Goal: Task Accomplishment & Management: Complete application form

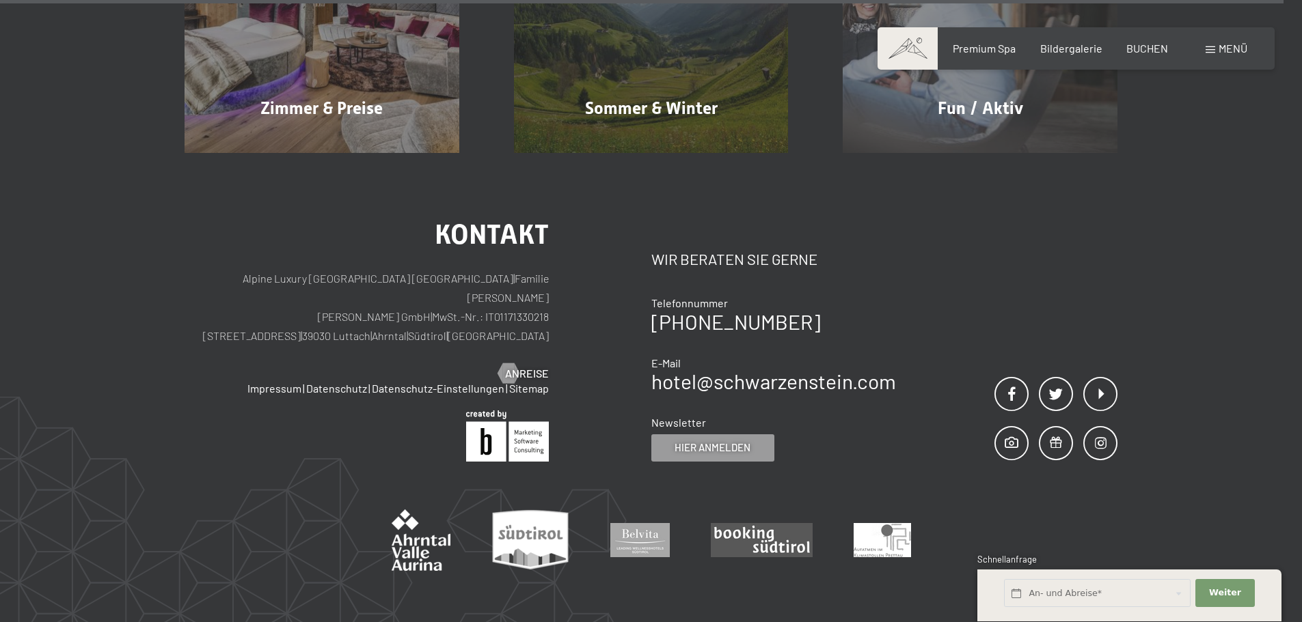
scroll to position [6756, 0]
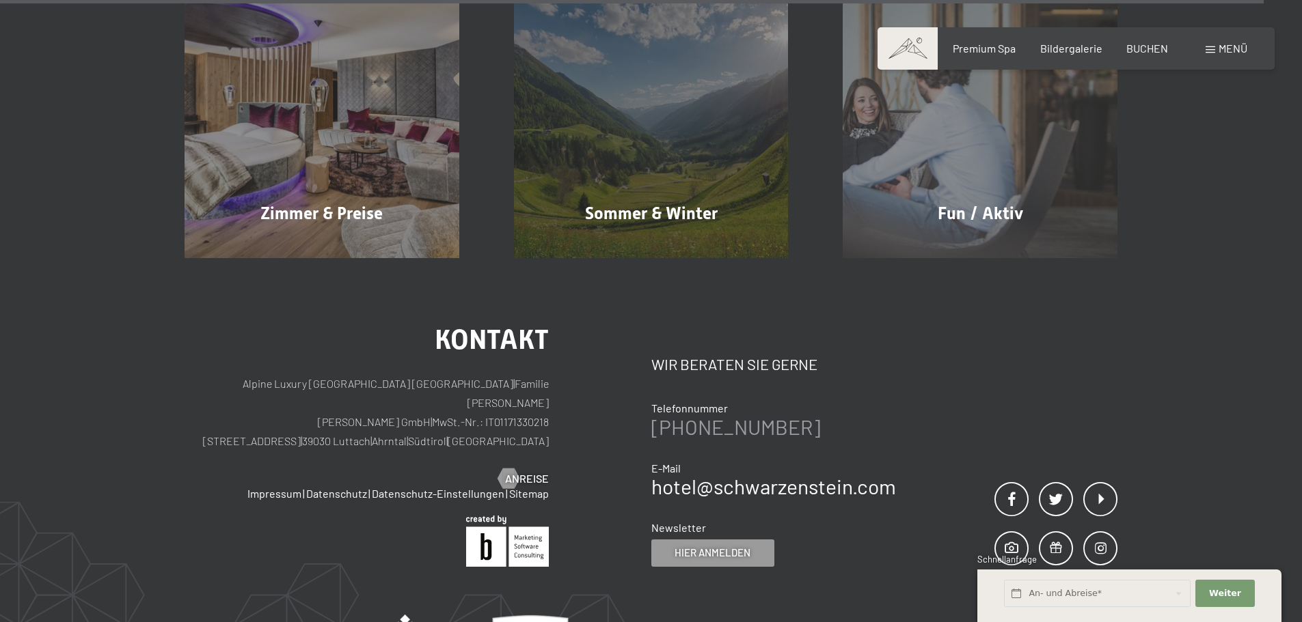
drag, startPoint x: 795, startPoint y: 359, endPoint x: 685, endPoint y: 364, distance: 110.8
click at [685, 417] on div "[PHONE_NUMBER]" at bounding box center [773, 427] width 245 height 20
copy link "0474 674100"
click at [191, 374] on p "Alpine Luxury [GEOGRAPHIC_DATA] SCHWARZENSTEIN | Familie [PERSON_NAME] [PERSON_…" at bounding box center [366, 412] width 364 height 77
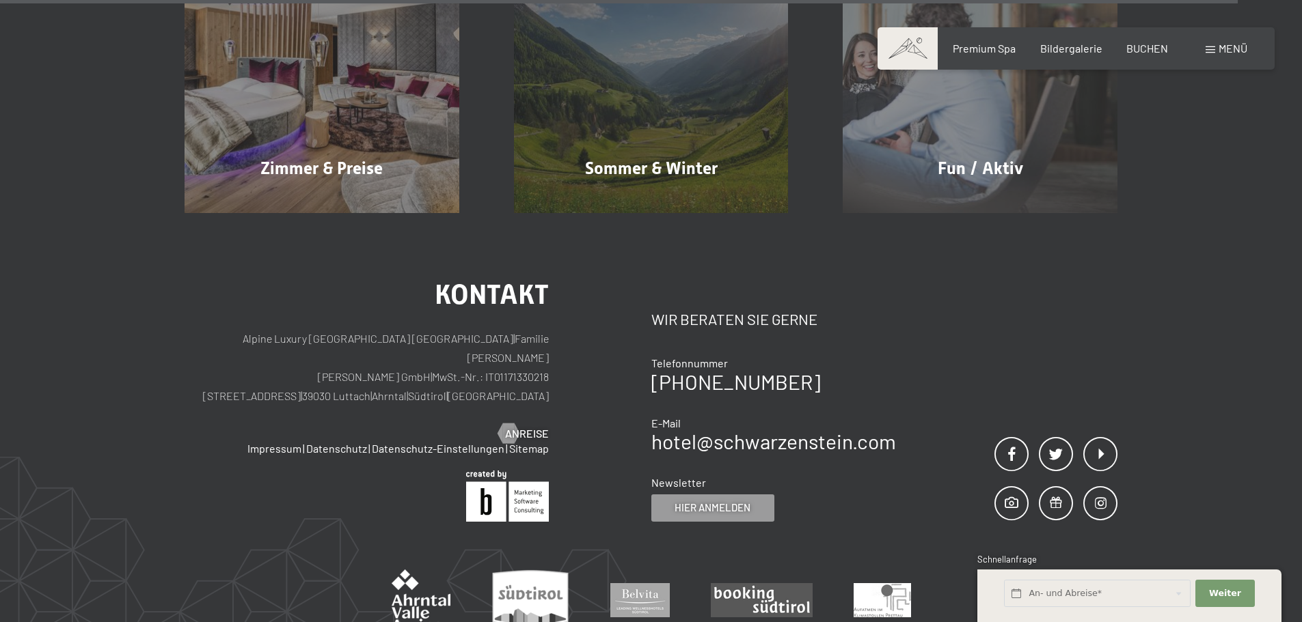
scroll to position [6961, 0]
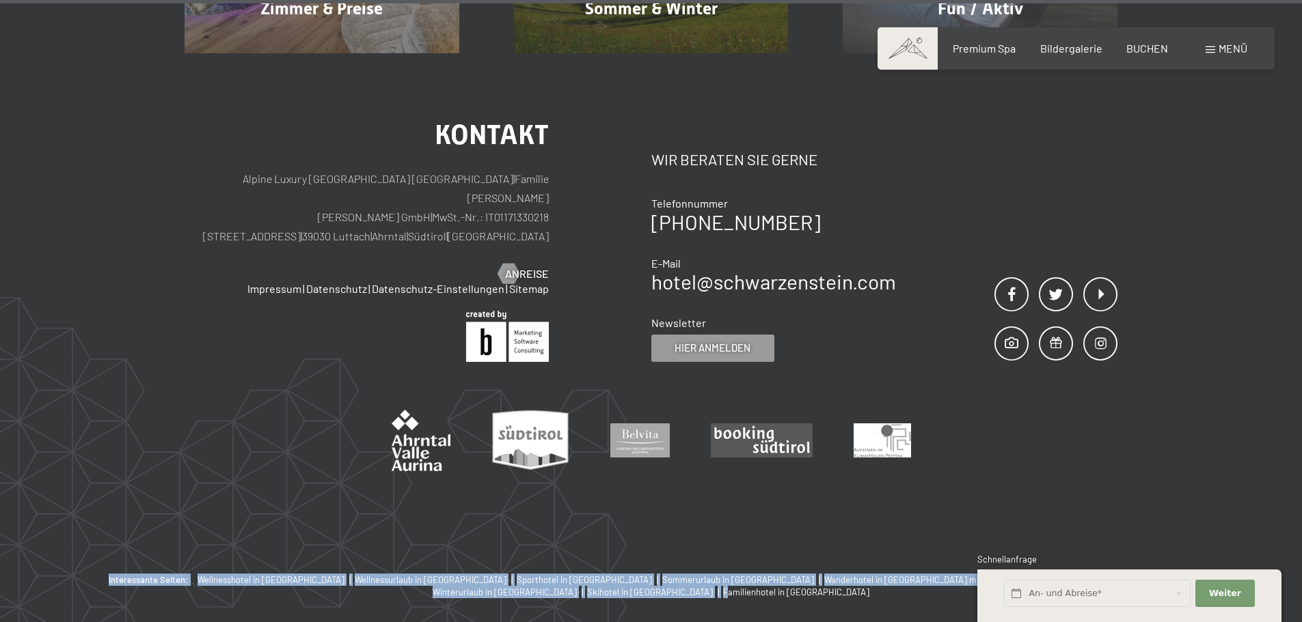
drag, startPoint x: 94, startPoint y: 514, endPoint x: 1080, endPoint y: 549, distance: 987.3
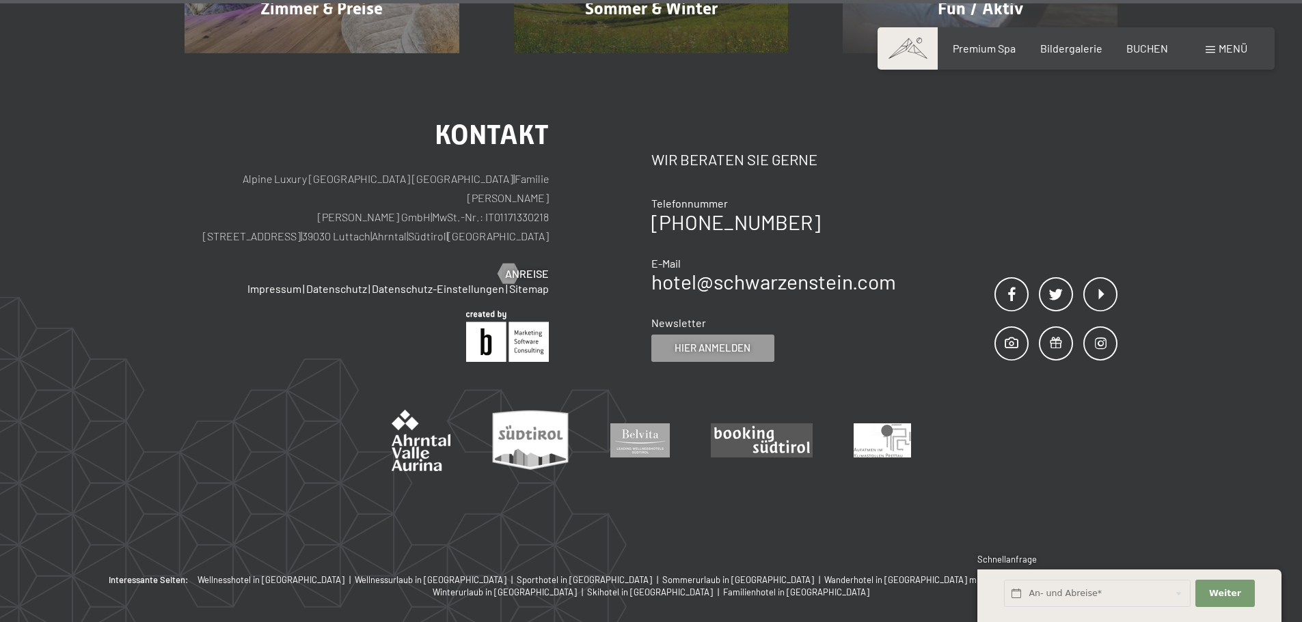
click at [172, 434] on div "Kontakt Alpine Luxury [GEOGRAPHIC_DATA] SCHWARZENSTEIN | Familie [PERSON_NAME] …" at bounding box center [651, 313] width 1302 height 521
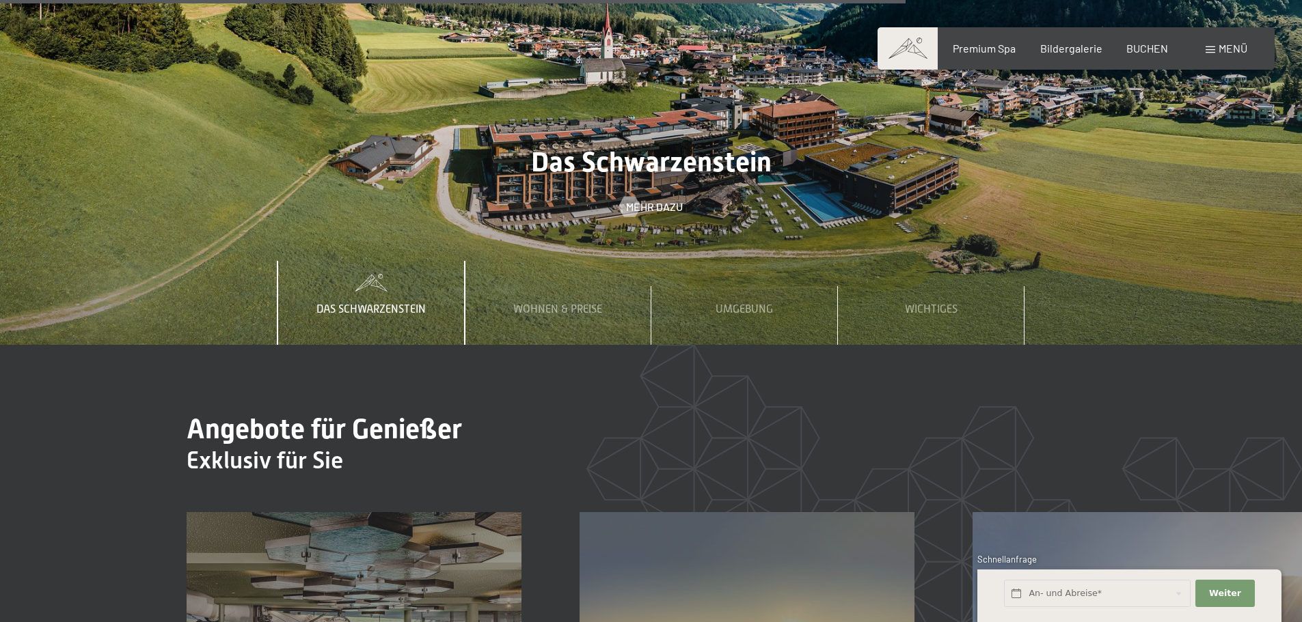
scroll to position [4843, 0]
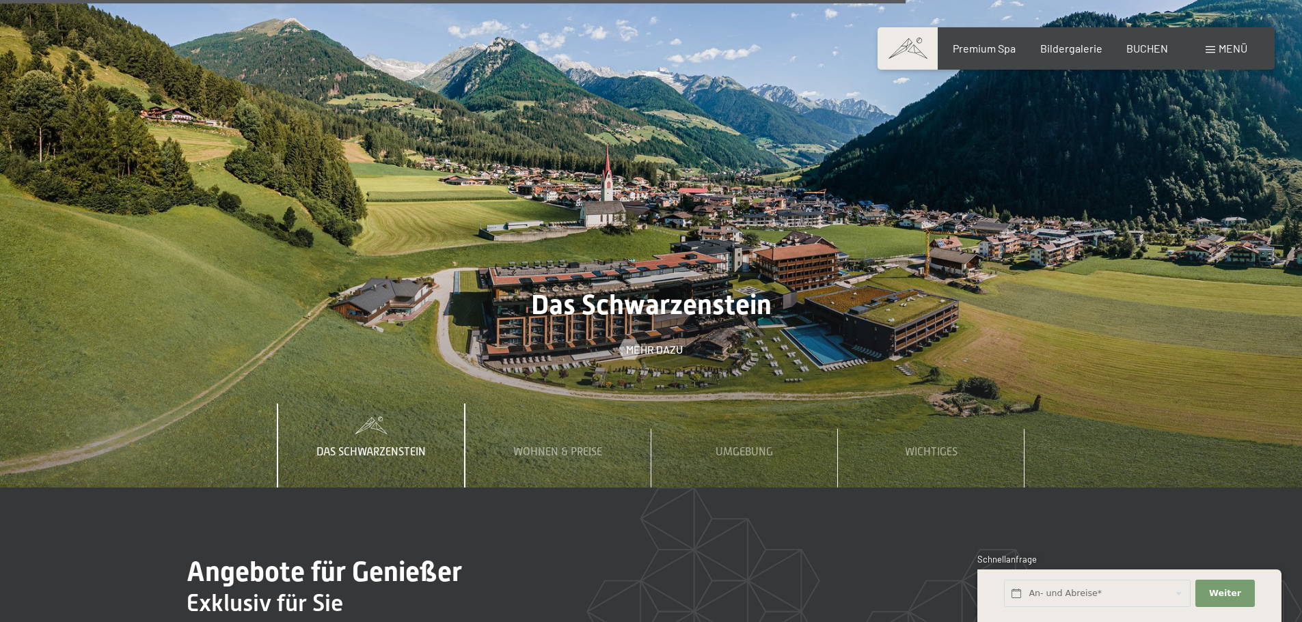
click at [1220, 49] on span "Menü" at bounding box center [1232, 48] width 29 height 13
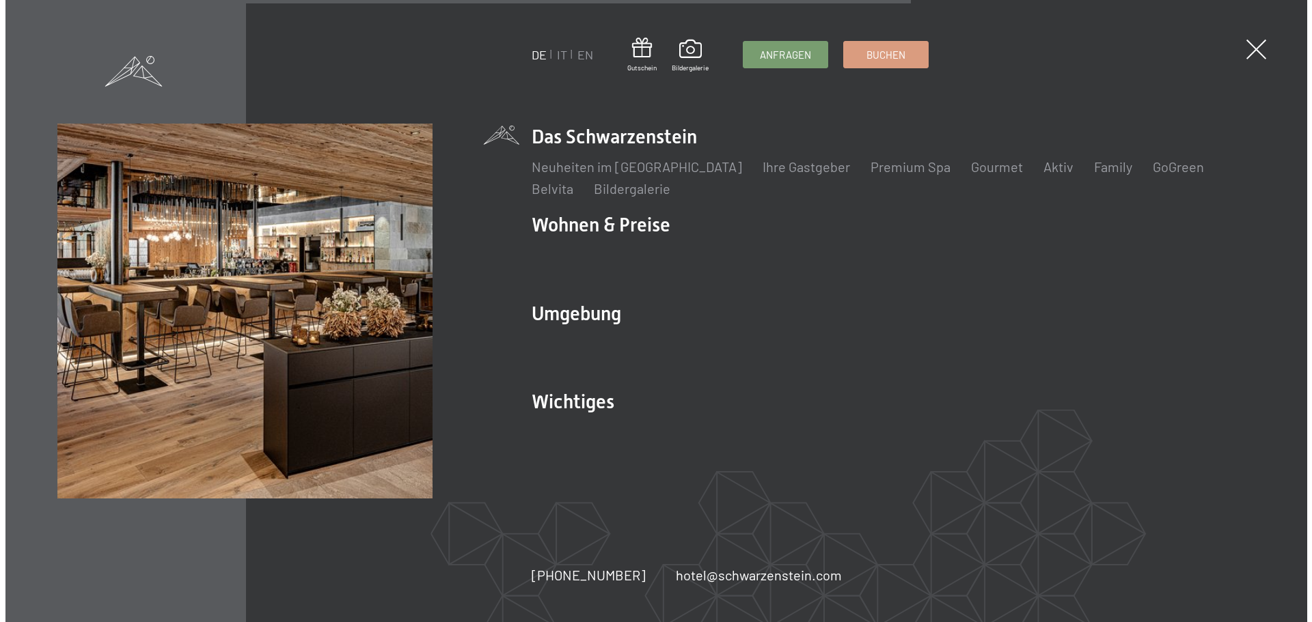
scroll to position [4864, 0]
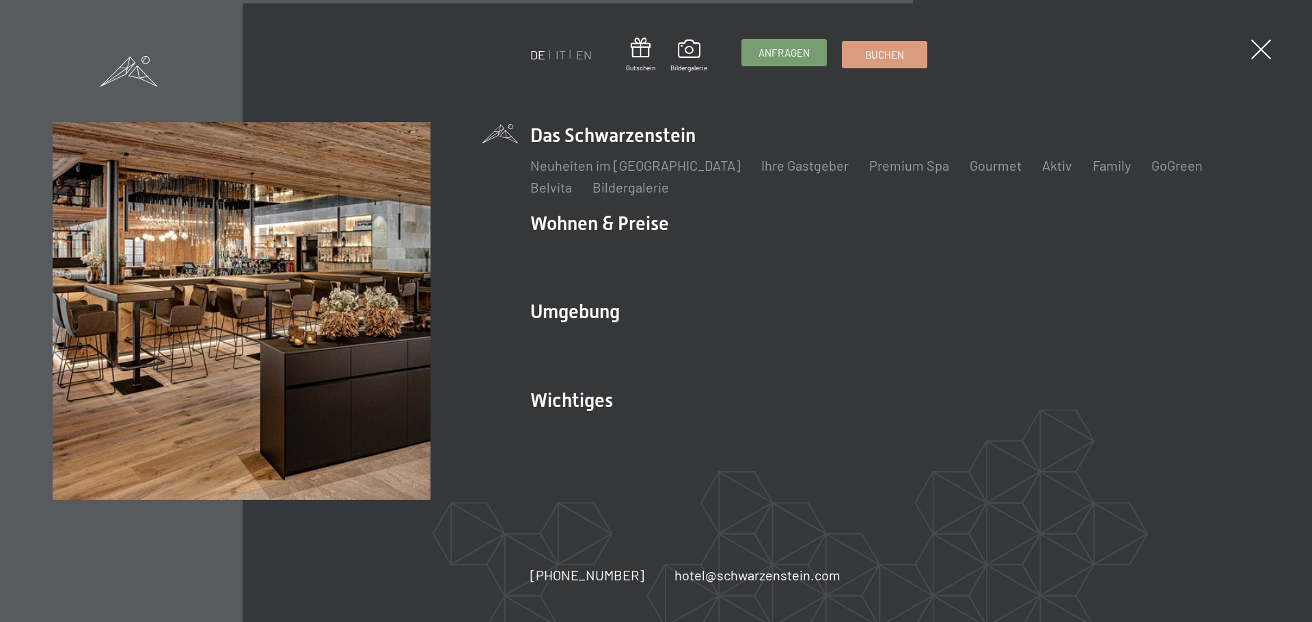
click at [785, 53] on span "Anfragen" at bounding box center [783, 53] width 51 height 14
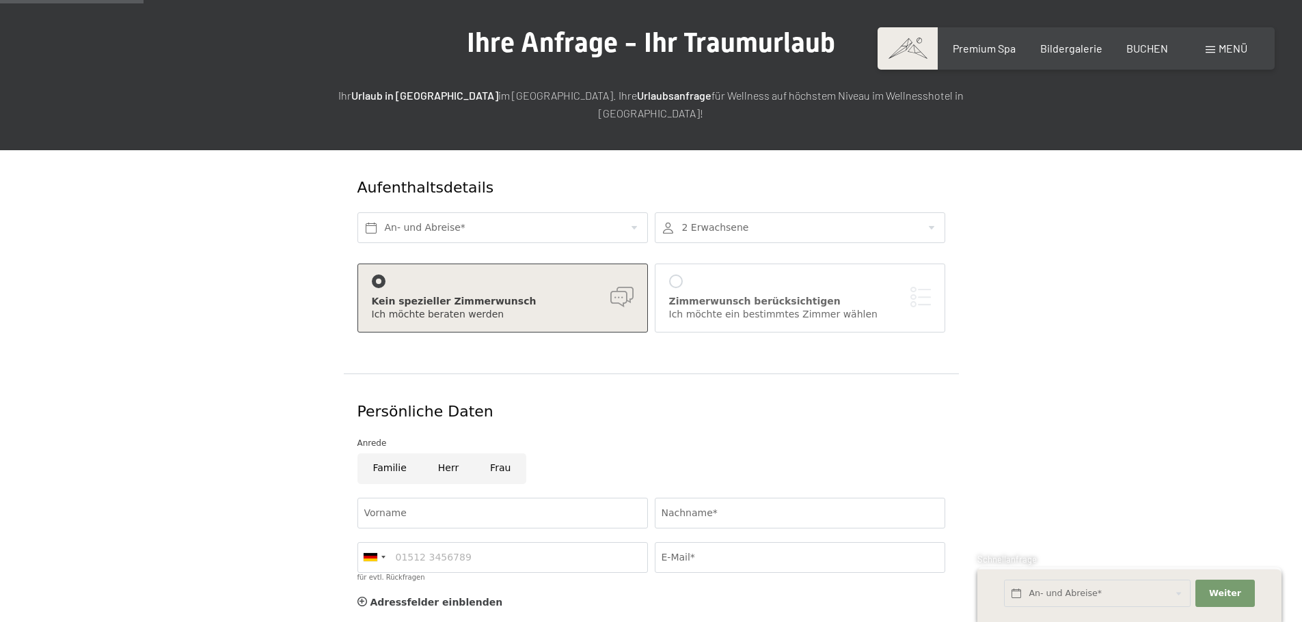
scroll to position [68, 0]
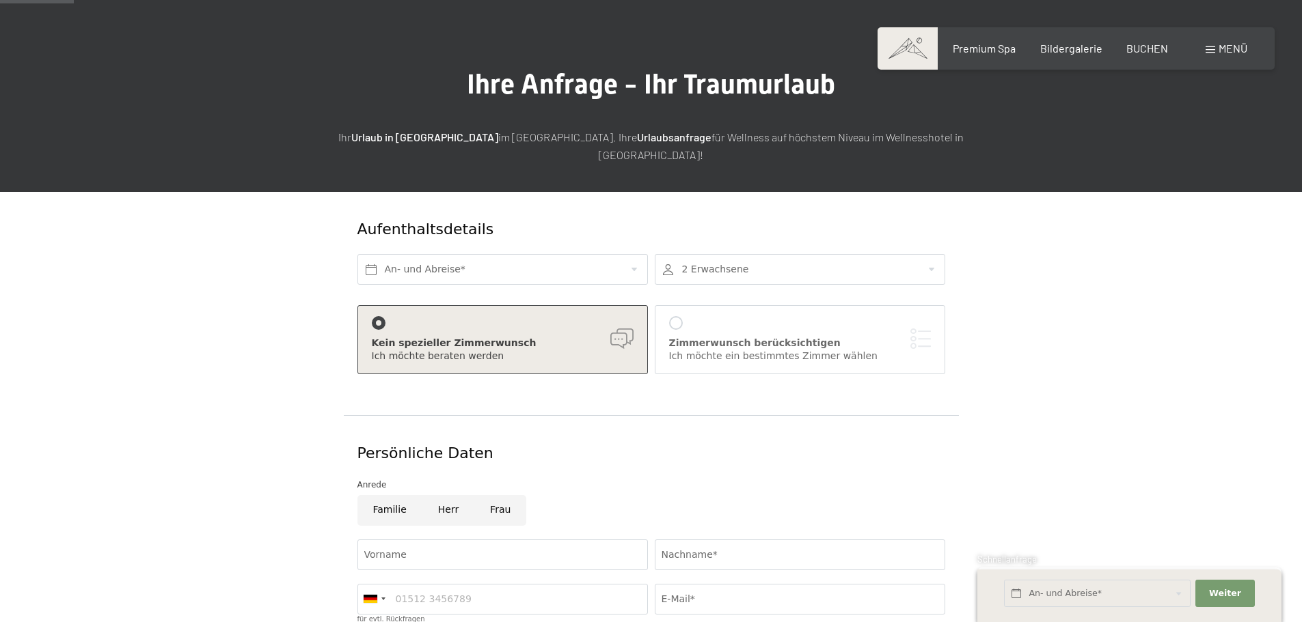
click at [421, 269] on div "An- und Abreise*" at bounding box center [502, 269] width 297 height 44
click at [423, 260] on input "text" at bounding box center [502, 269] width 290 height 31
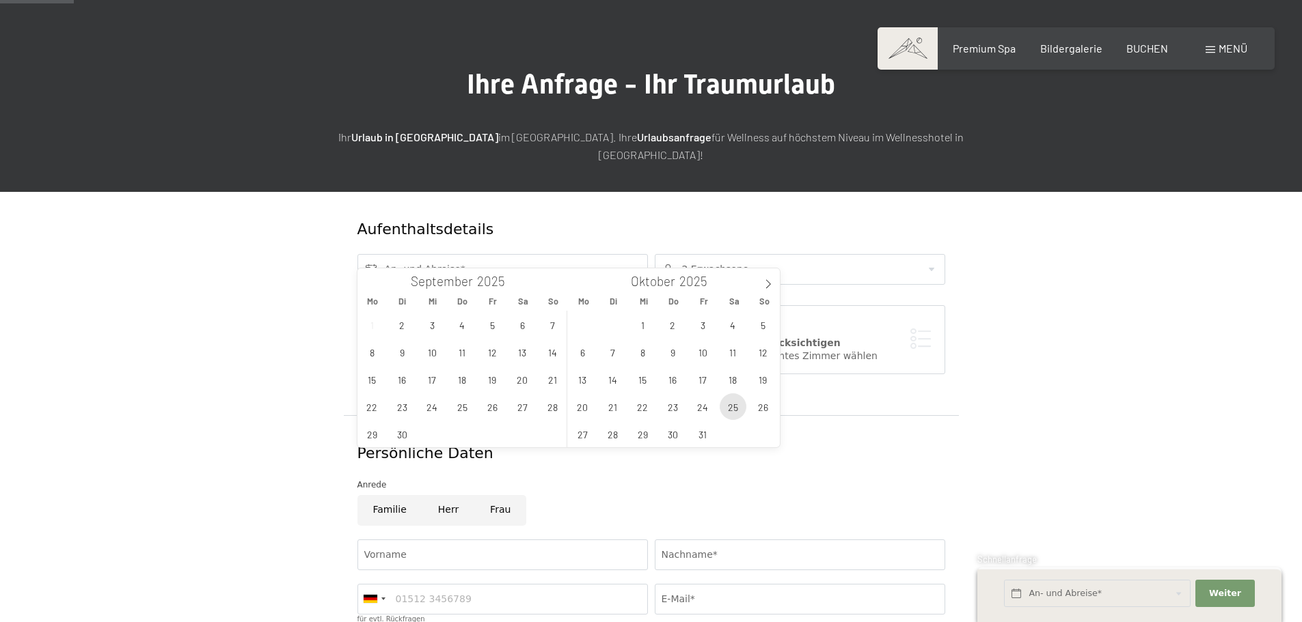
click at [728, 418] on span "25" at bounding box center [733, 407] width 27 height 27
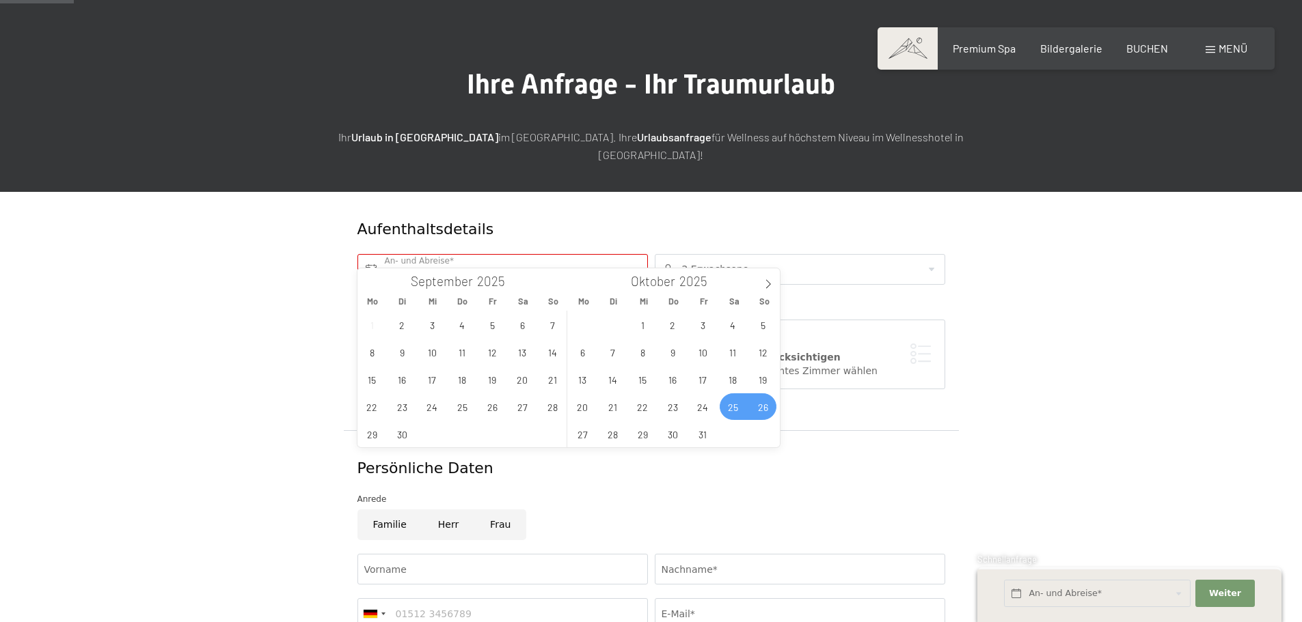
click at [759, 413] on span "26" at bounding box center [763, 407] width 27 height 27
type input "Sa. 25.10.2025 - So. 26.10.2025"
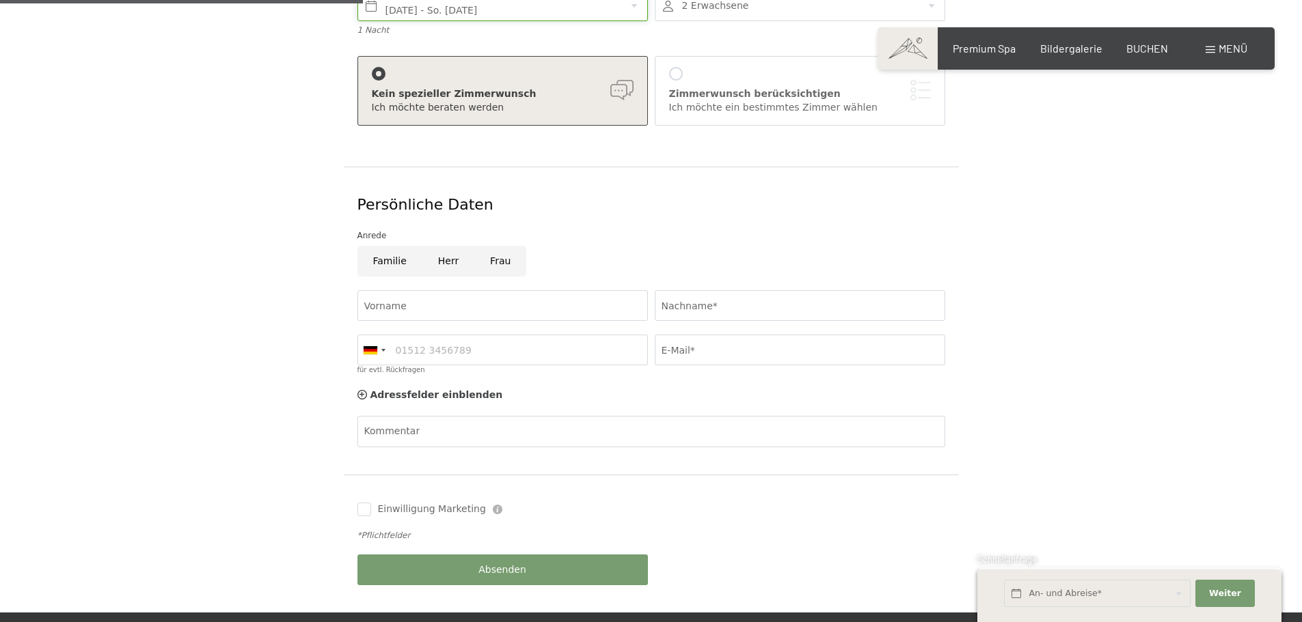
scroll to position [342, 0]
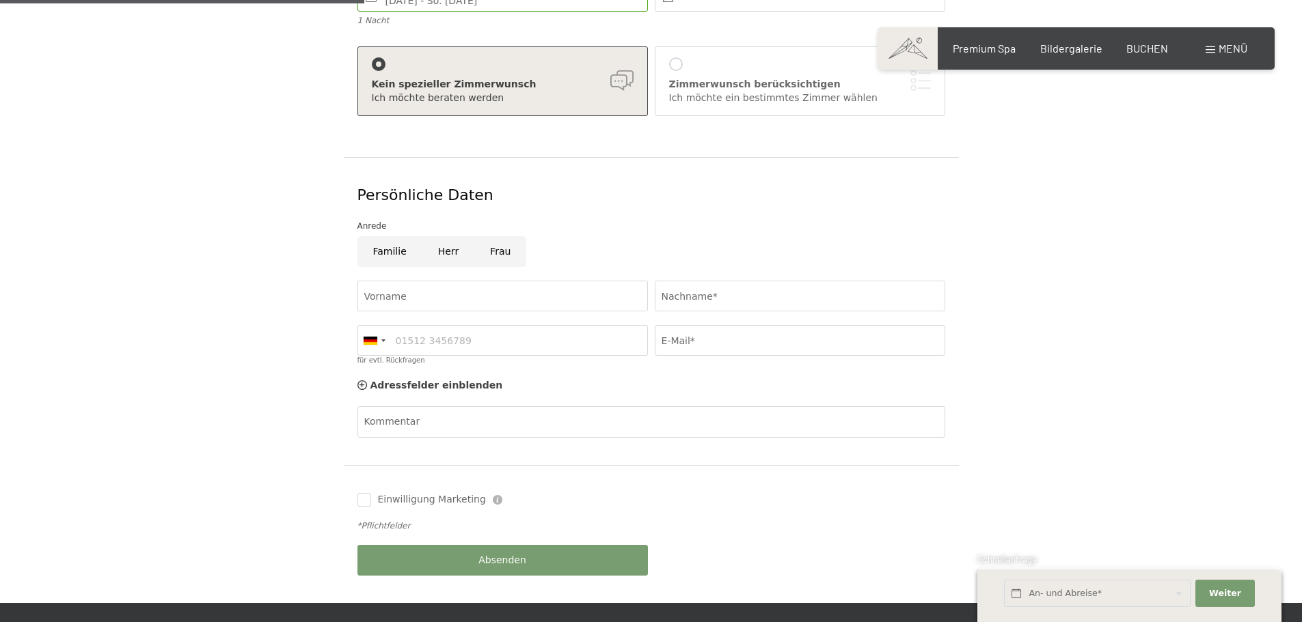
click at [445, 236] on input "Herr" at bounding box center [448, 251] width 52 height 31
radio input "true"
click at [439, 284] on input "Vorname" at bounding box center [502, 296] width 290 height 31
type input "Brandnamic"
click at [705, 290] on input "Nachname*" at bounding box center [800, 296] width 290 height 31
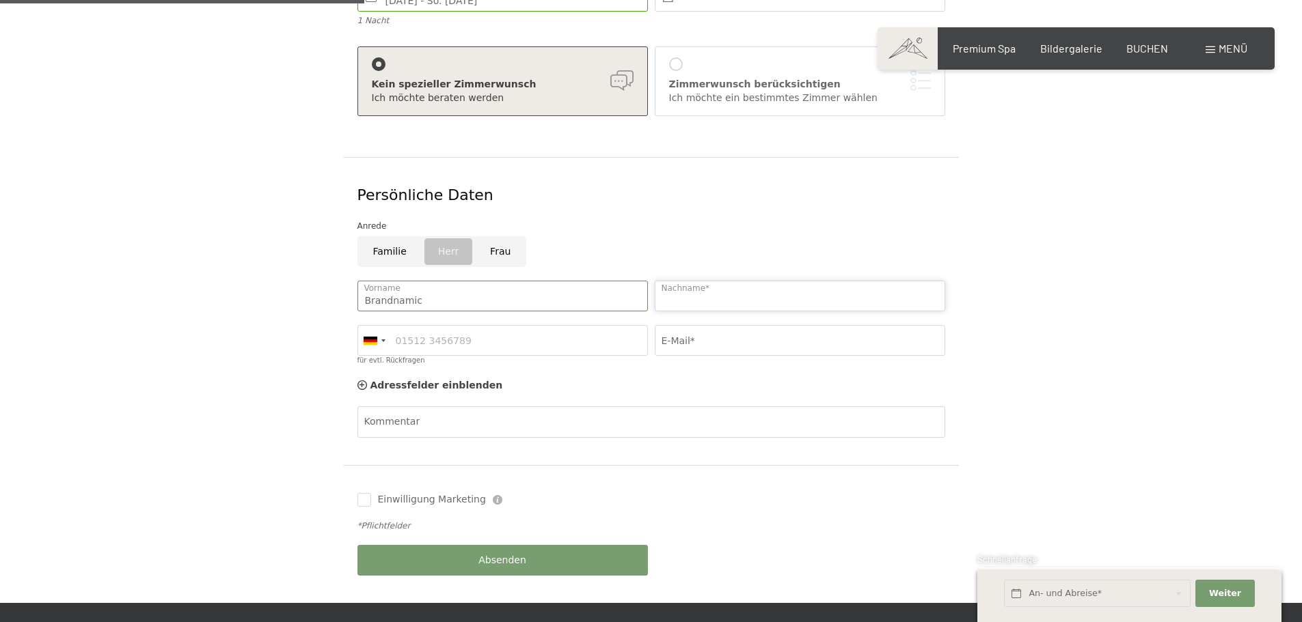
type input "Testanfrage"
click at [703, 330] on input "E-Mail*" at bounding box center [800, 340] width 290 height 31
type input "rafael.steiner@brandnamic.com"
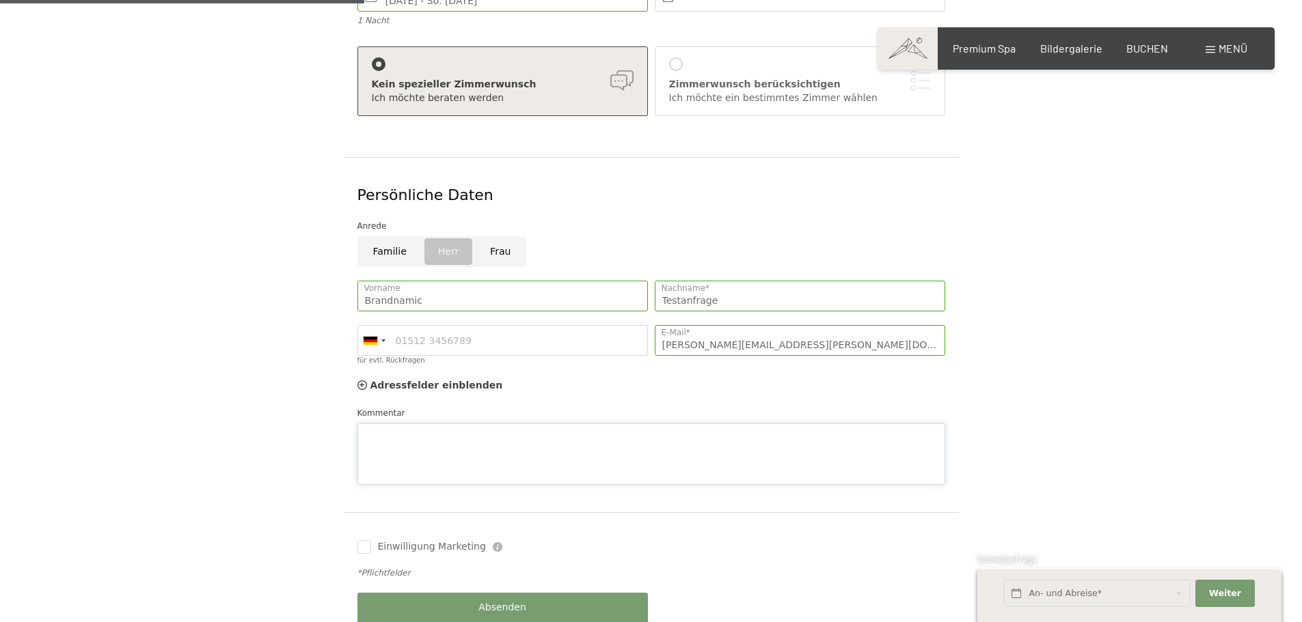
click at [435, 407] on div "Kommentar" at bounding box center [651, 446] width 588 height 79
type textarea "Brandnamic Testanfrage - Bitte nicht beachten. Danke!"
click at [314, 402] on form "Aufenthaltsdetails Sa. 25.10.2025 - So. 26.10.2025 An- und Abreise* 1 Nacht 2 E…" at bounding box center [650, 285] width 933 height 733
click at [361, 540] on input "Einwilligung Marketing" at bounding box center [364, 547] width 14 height 14
checkbox input "true"
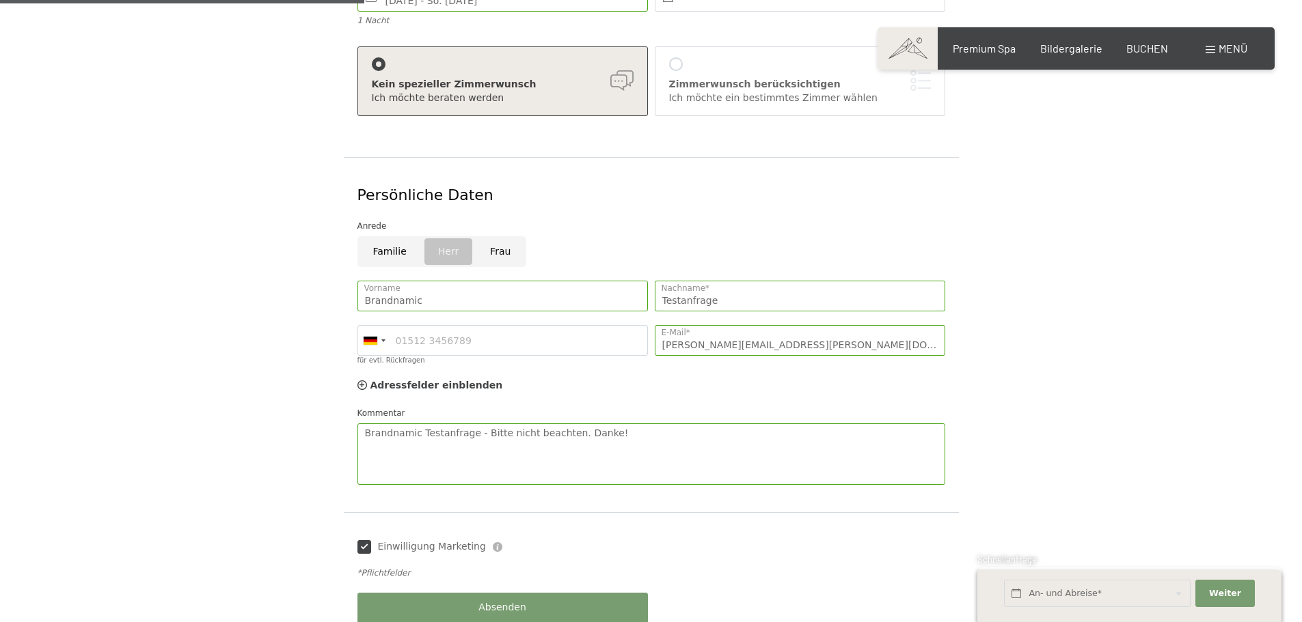
click at [339, 532] on form "Aufenthaltsdetails Sa. 25.10.2025 - So. 26.10.2025 An- und Abreise* 1 Nacht 2 E…" at bounding box center [650, 285] width 933 height 733
click at [437, 593] on button "Absenden" at bounding box center [502, 608] width 290 height 31
